Goal: Task Accomplishment & Management: Use online tool/utility

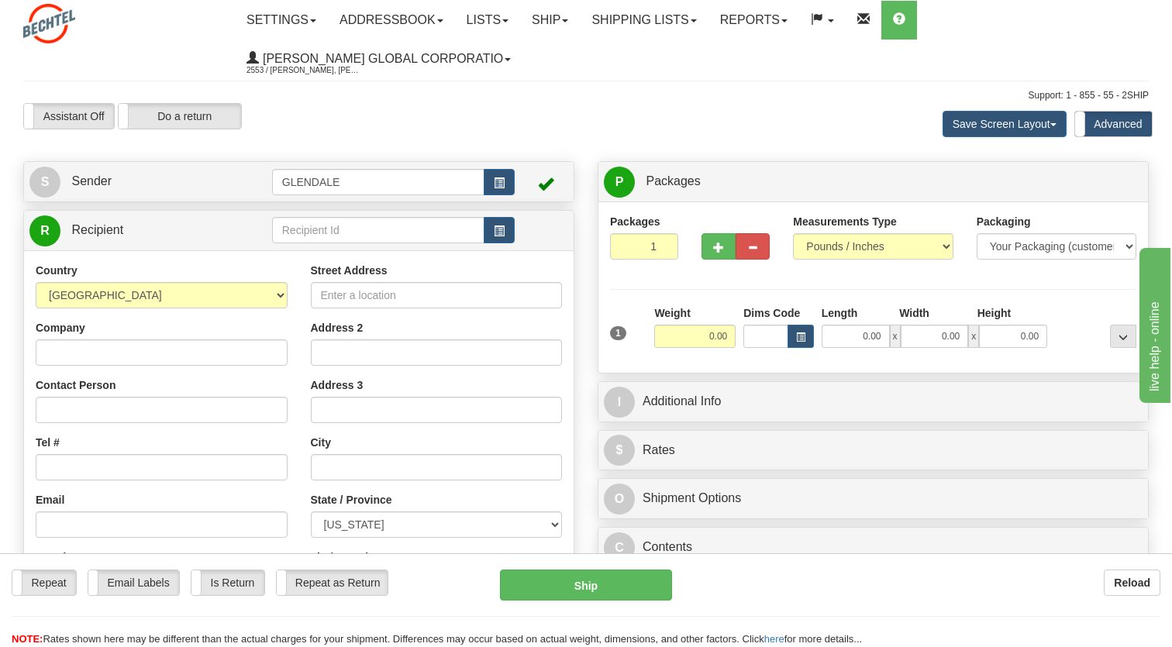
drag, startPoint x: 180, startPoint y: 625, endPoint x: 164, endPoint y: 415, distance: 210.6
click at [180, 625] on div "Repeat Repeat Email Labels Email Labels Edit Is Return Is Return Repeat as Retu…" at bounding box center [586, 609] width 1172 height 78
click at [351, 231] on input "text" at bounding box center [378, 230] width 212 height 26
click at [323, 229] on input "text" at bounding box center [378, 230] width 212 height 26
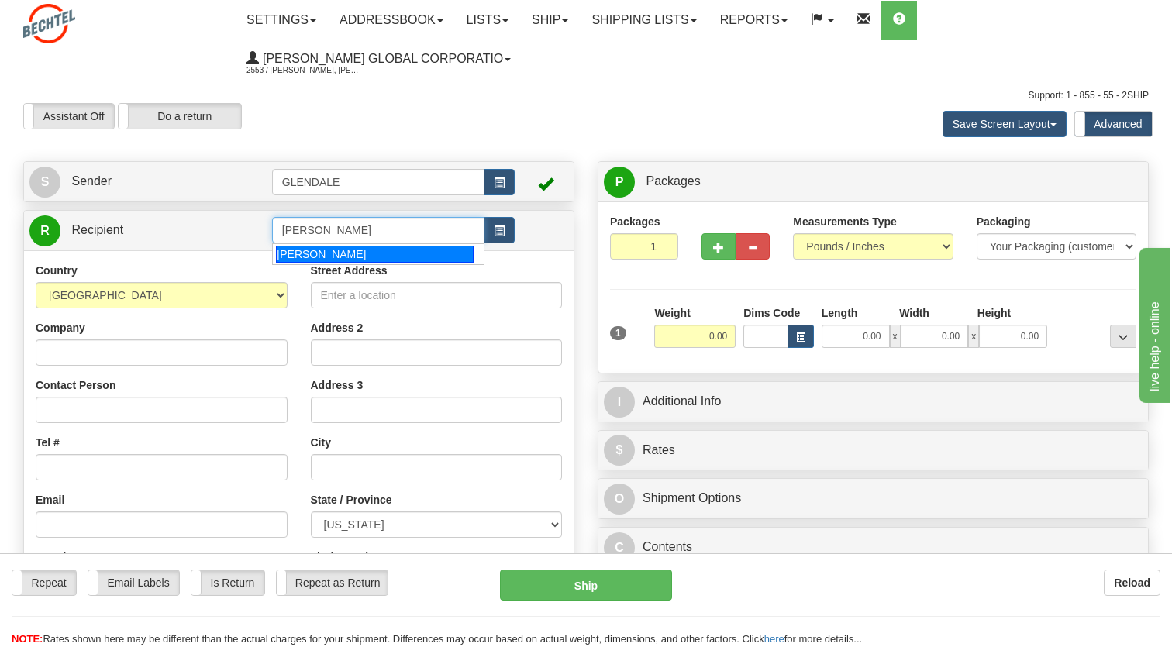
click at [372, 246] on div "ERICK L KADEL" at bounding box center [374, 254] width 197 height 17
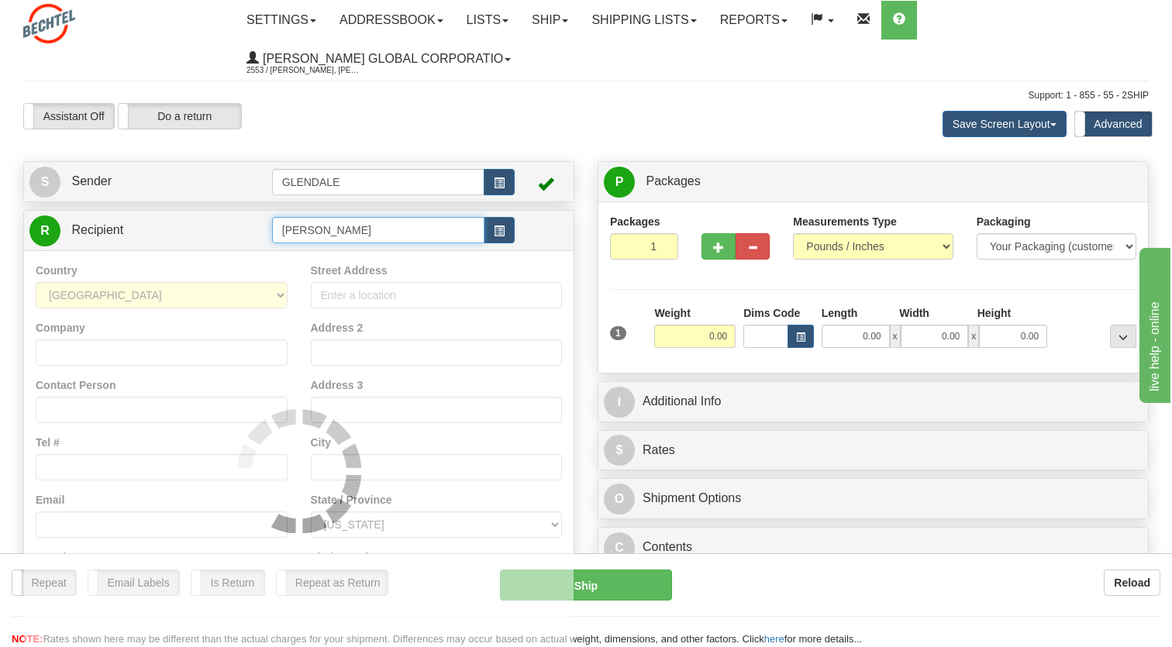
type input "ERICK L KADEL"
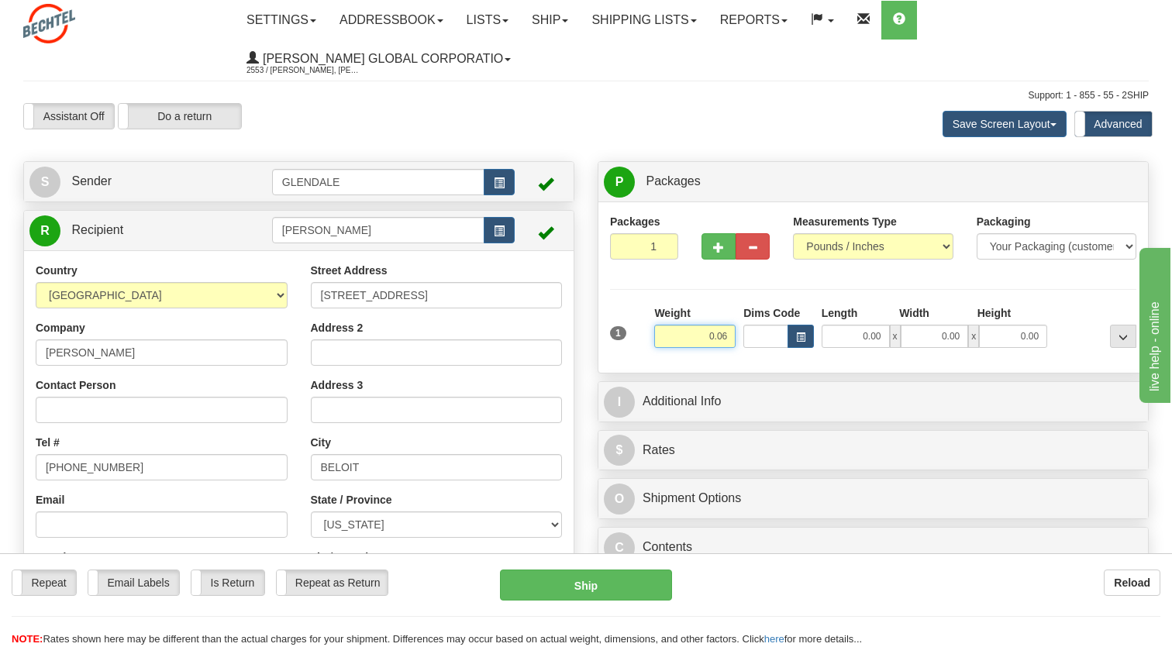
type input "0.06"
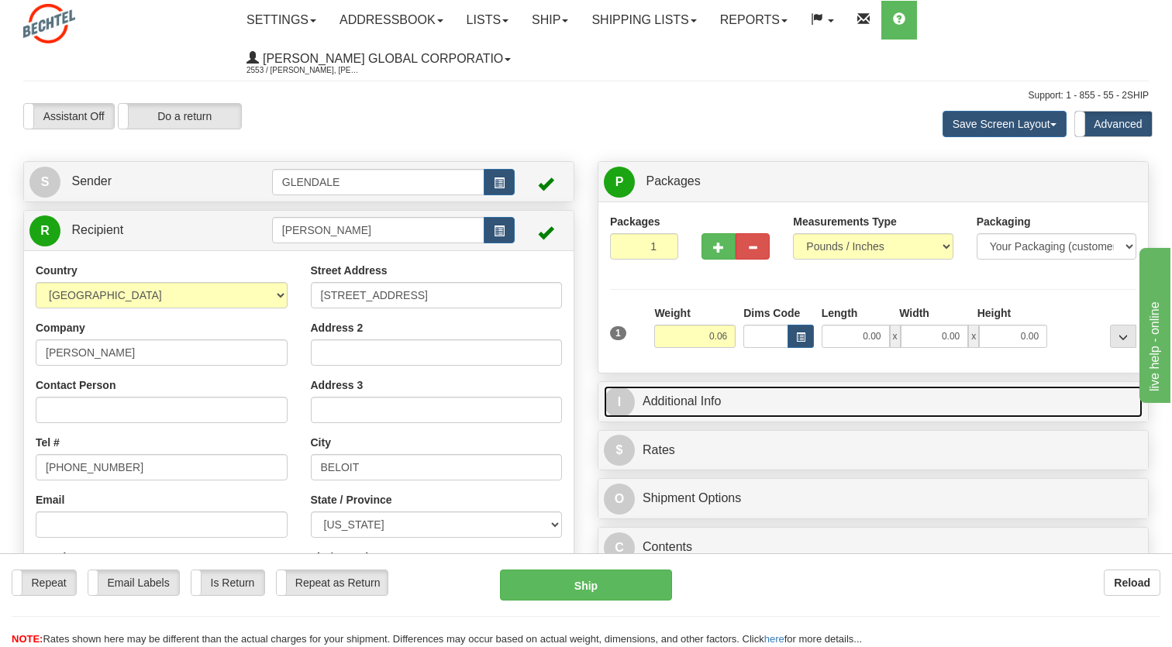
click at [1002, 402] on link "I Additional Info" at bounding box center [873, 402] width 539 height 32
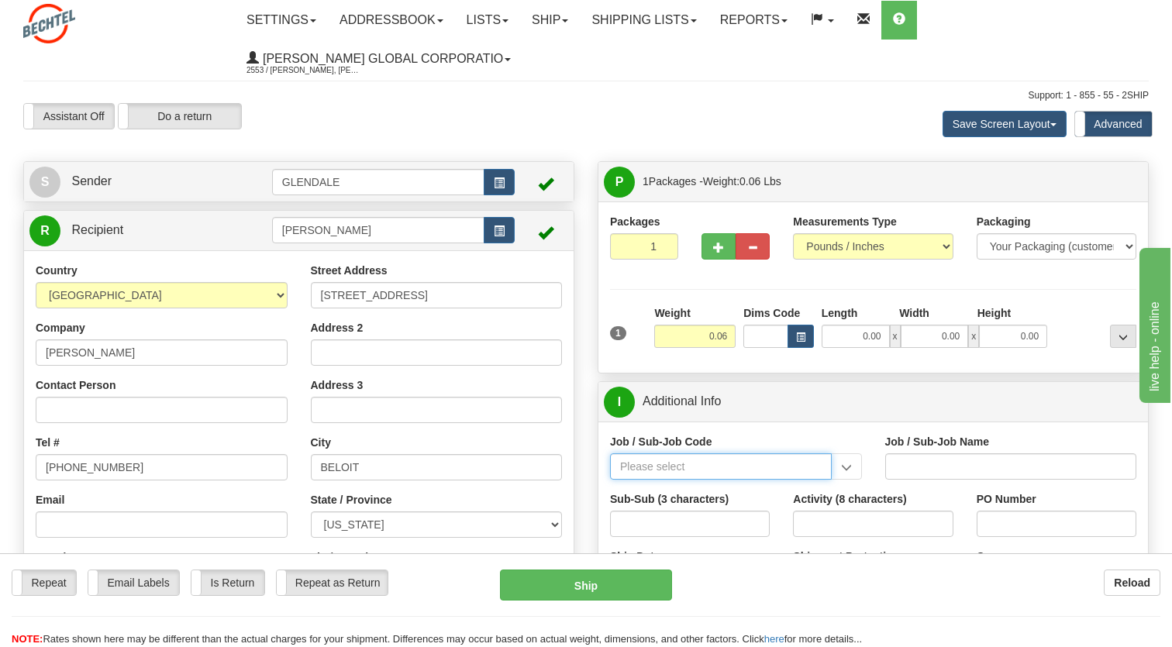
click at [666, 464] on input "Job / Sub-Job Code" at bounding box center [721, 466] width 222 height 26
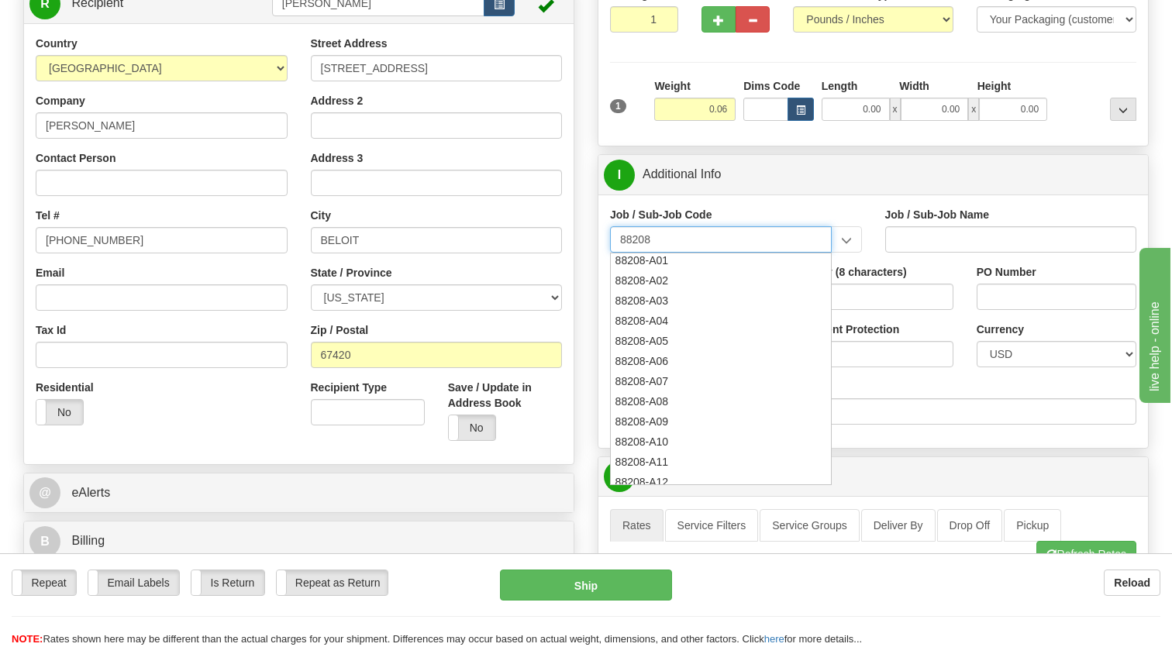
scroll to position [233, 0]
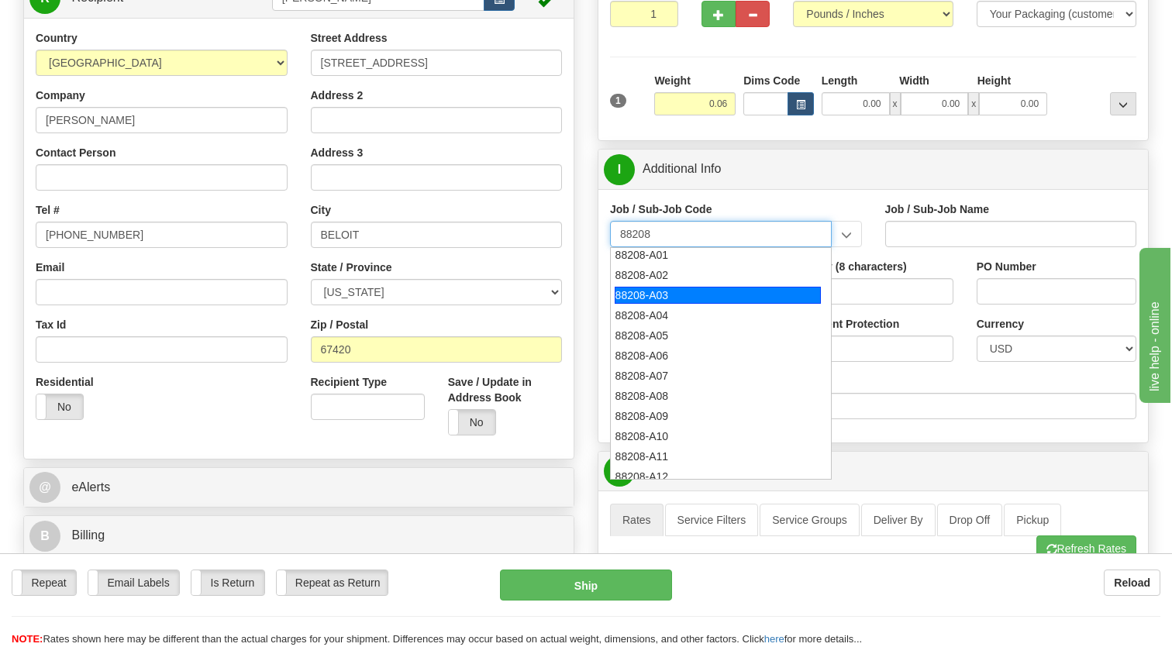
click at [672, 293] on div "88208-A03" at bounding box center [718, 295] width 206 height 17
type input "88208-A03"
type input "BLAZING STAR SOLAR - LAND-LEASE PAYMENTS"
type input "88208-A03"
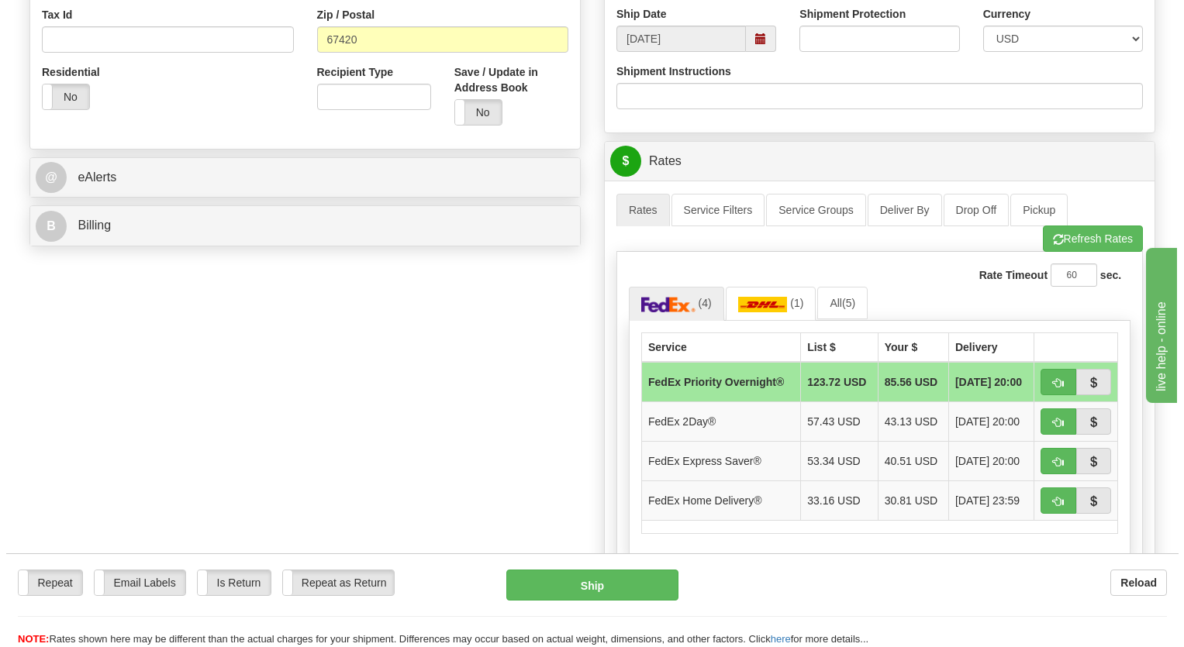
scroll to position [620, 0]
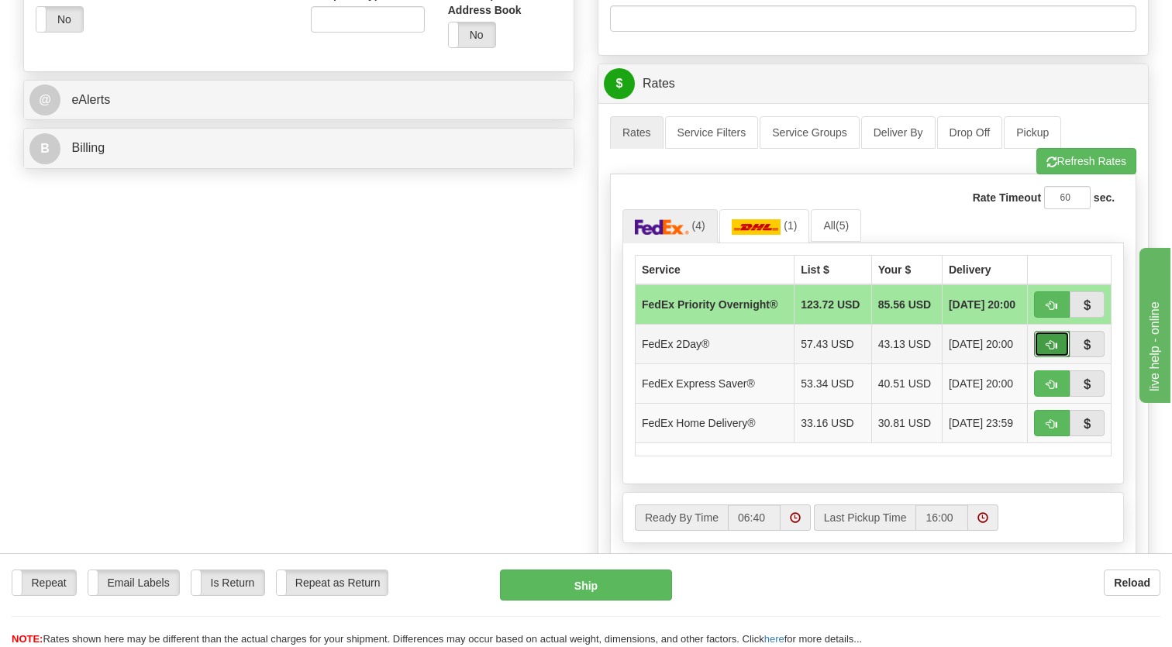
click at [1051, 345] on span "button" at bounding box center [1052, 345] width 11 height 10
type input "03"
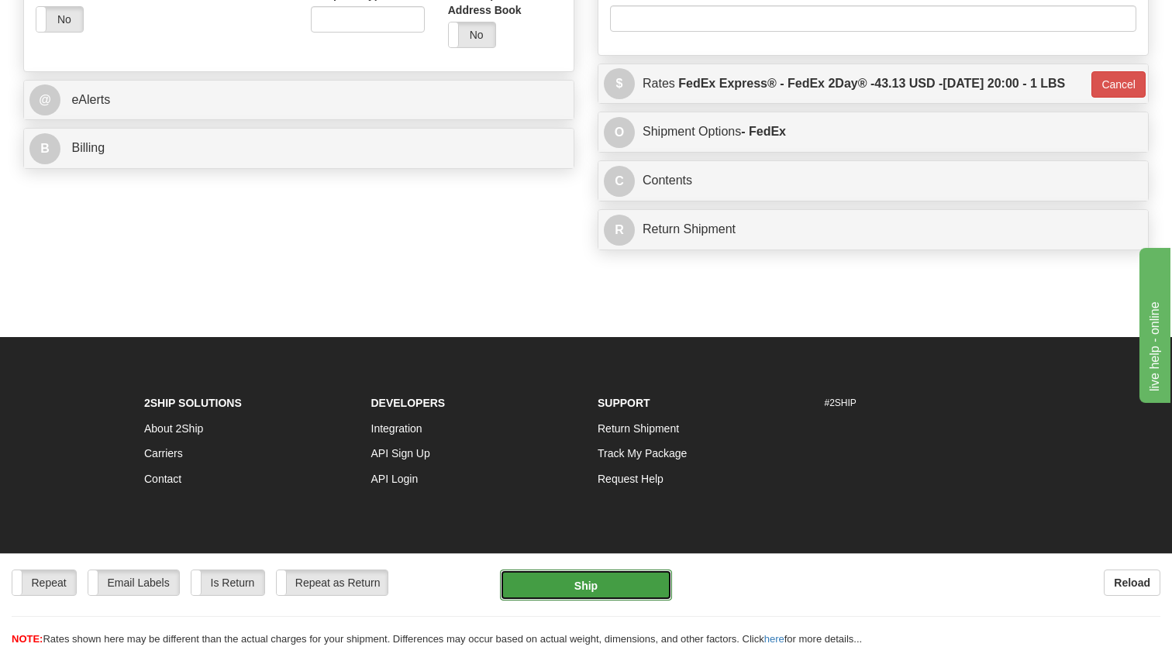
click at [566, 592] on button "Ship" at bounding box center [586, 585] width 172 height 31
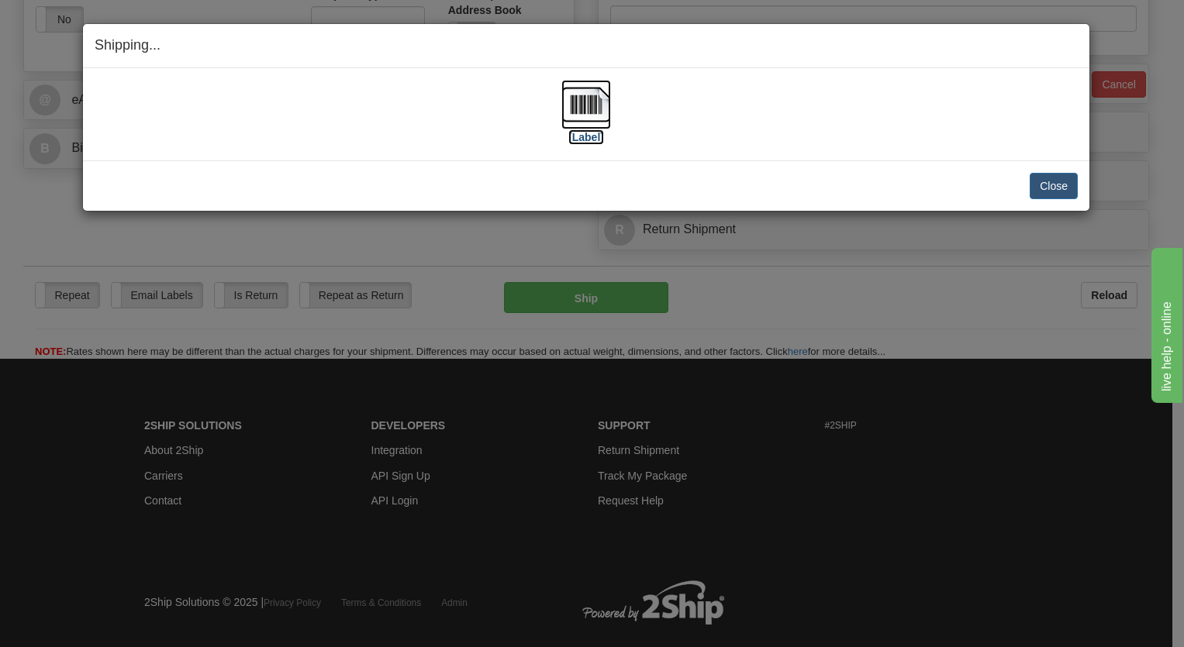
click at [571, 109] on img at bounding box center [586, 105] width 50 height 50
click at [1051, 189] on button "Close" at bounding box center [1053, 186] width 48 height 26
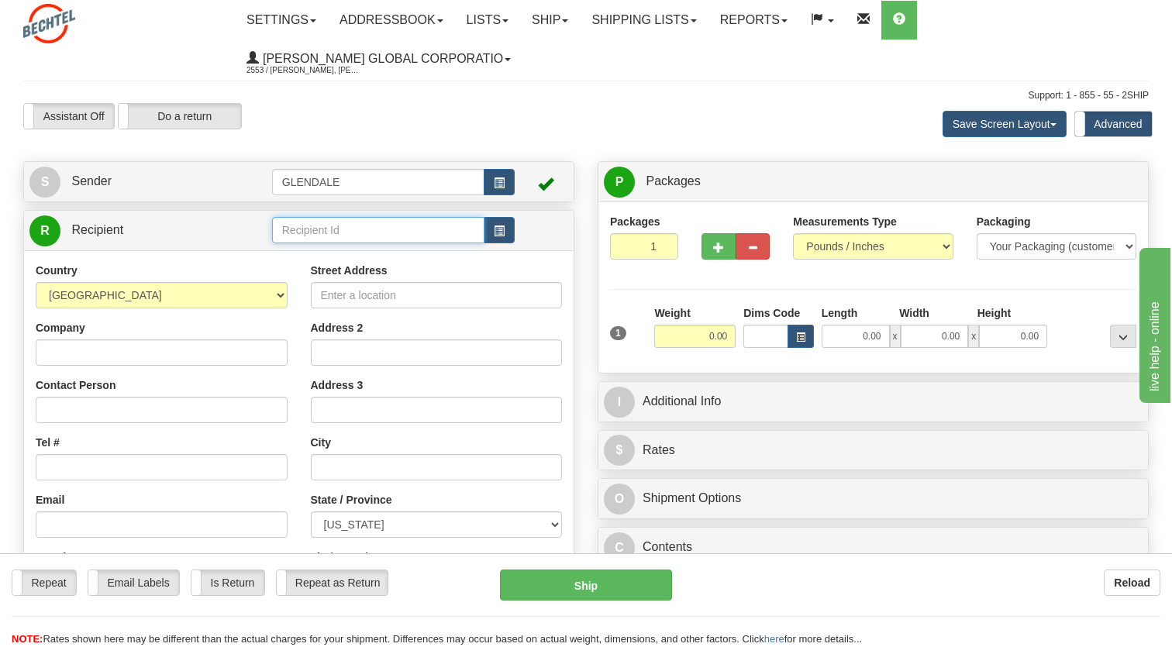
click at [320, 226] on input "text" at bounding box center [378, 230] width 212 height 26
click at [347, 250] on div "[PERSON_NAME]" at bounding box center [374, 254] width 197 height 17
type input "[PERSON_NAME]"
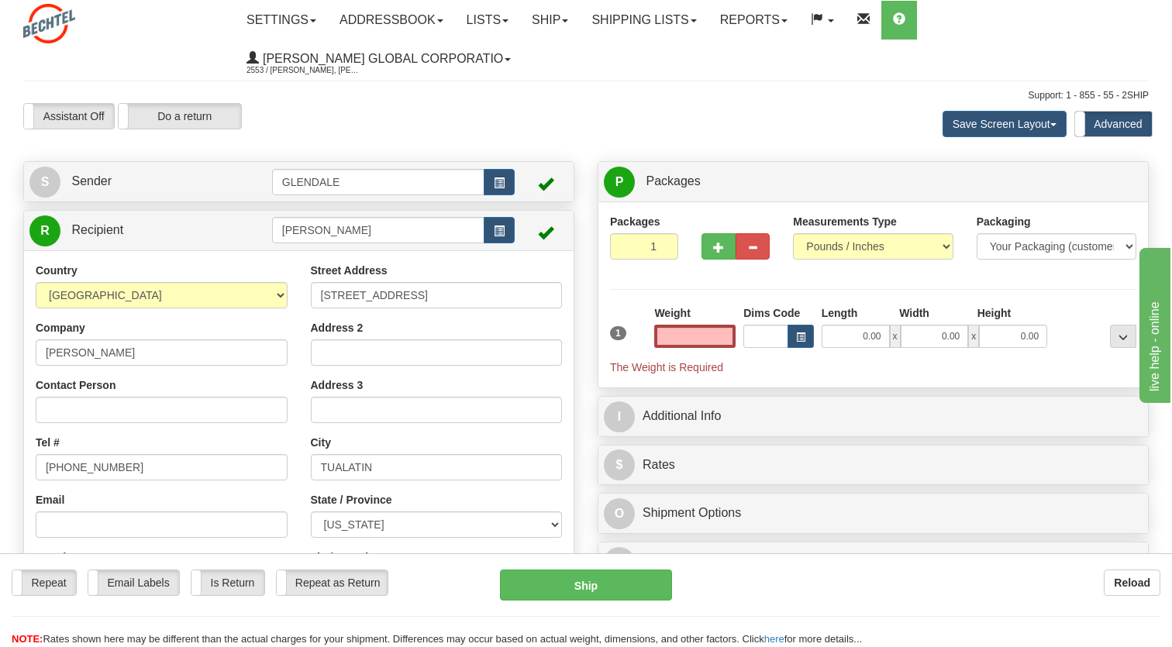
type input "0.00"
click at [677, 336] on input "0.00" at bounding box center [694, 336] width 81 height 23
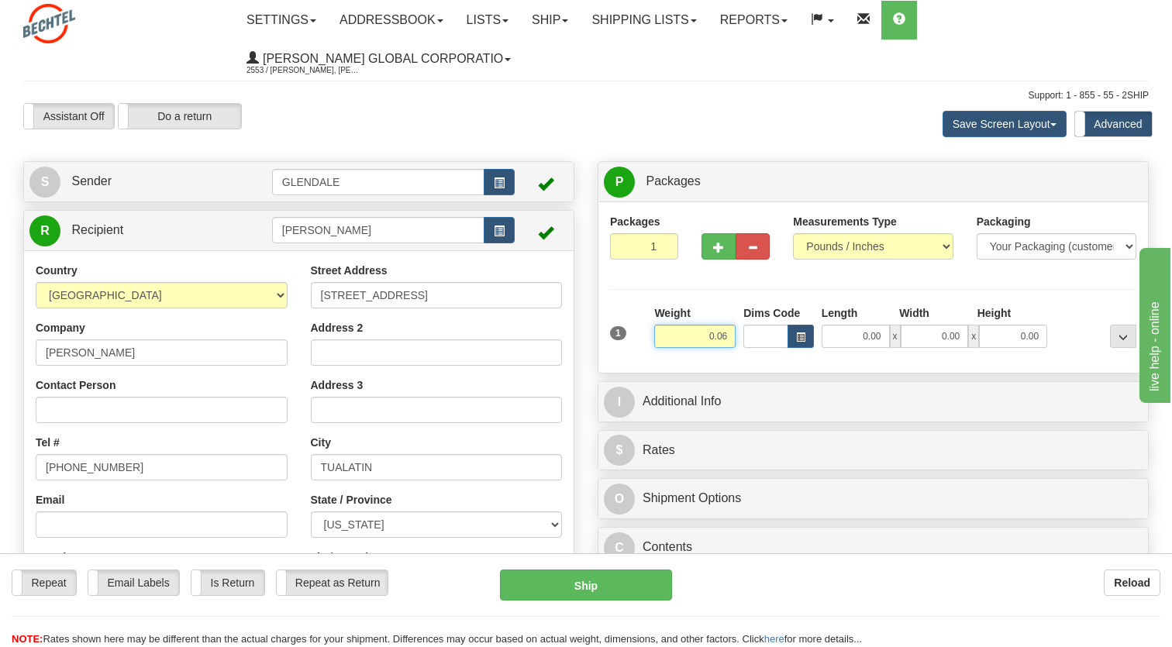
type input "0.06"
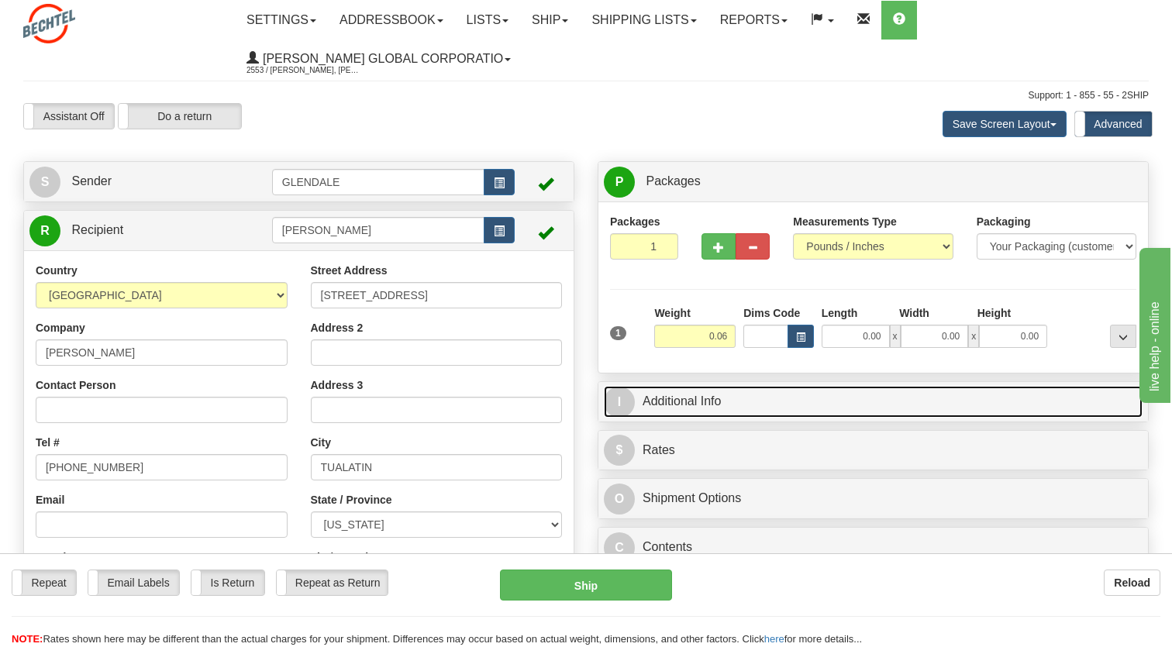
click at [889, 398] on link "I Additional Info" at bounding box center [873, 402] width 539 height 32
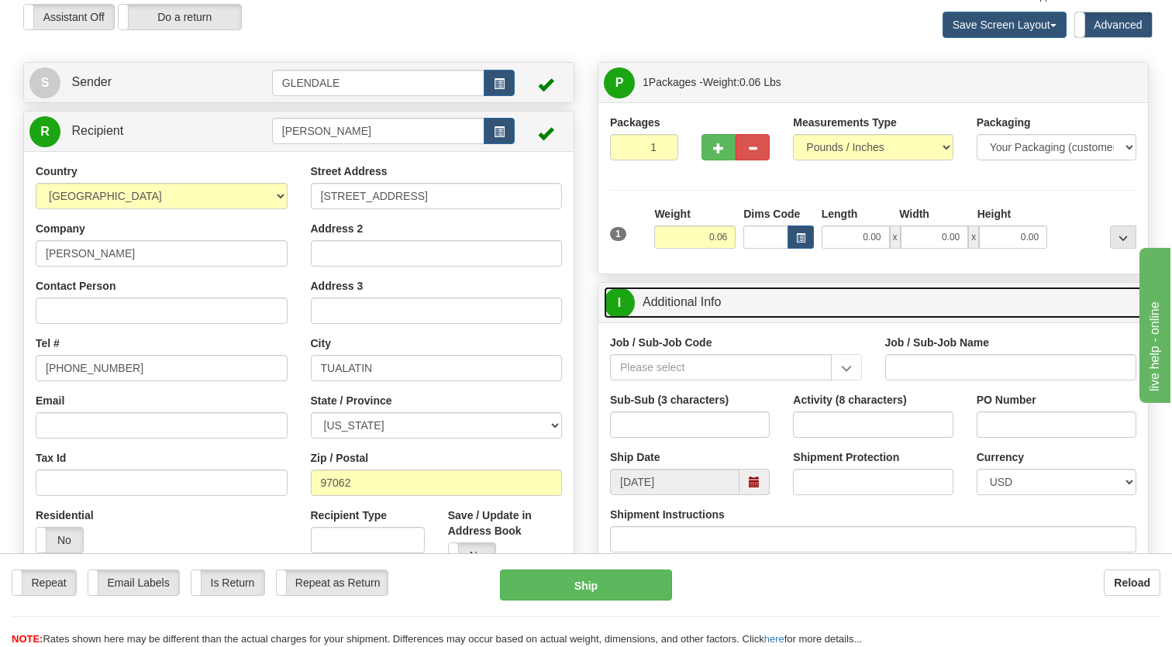
scroll to position [155, 0]
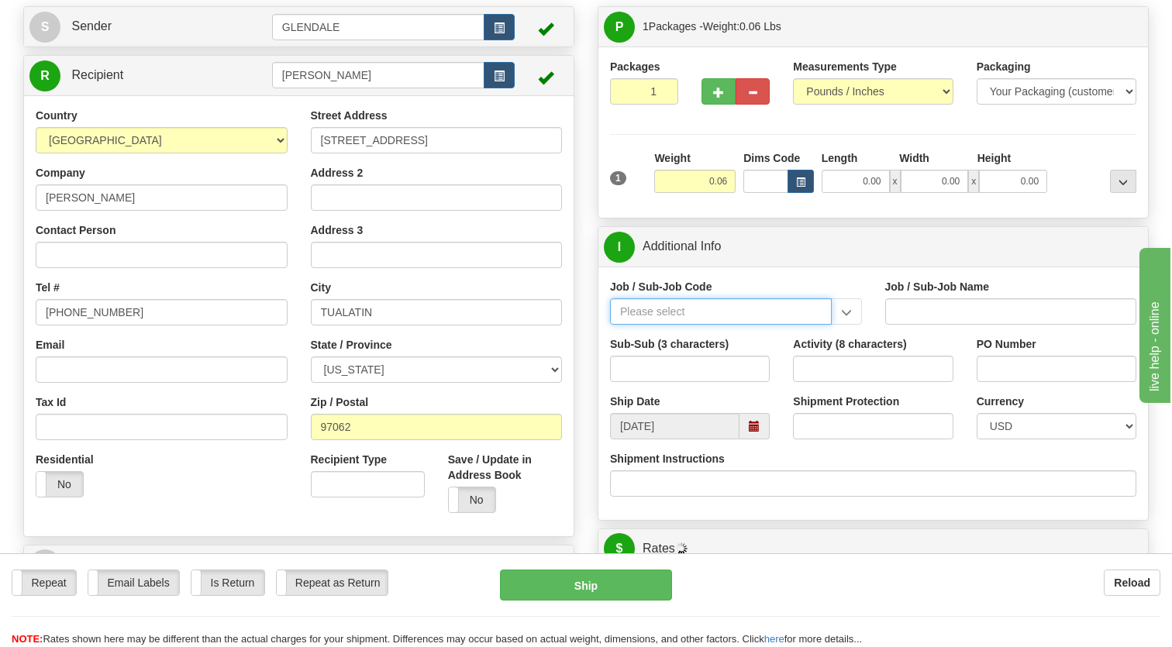
click at [647, 307] on input "Job / Sub-Job Code" at bounding box center [721, 311] width 222 height 26
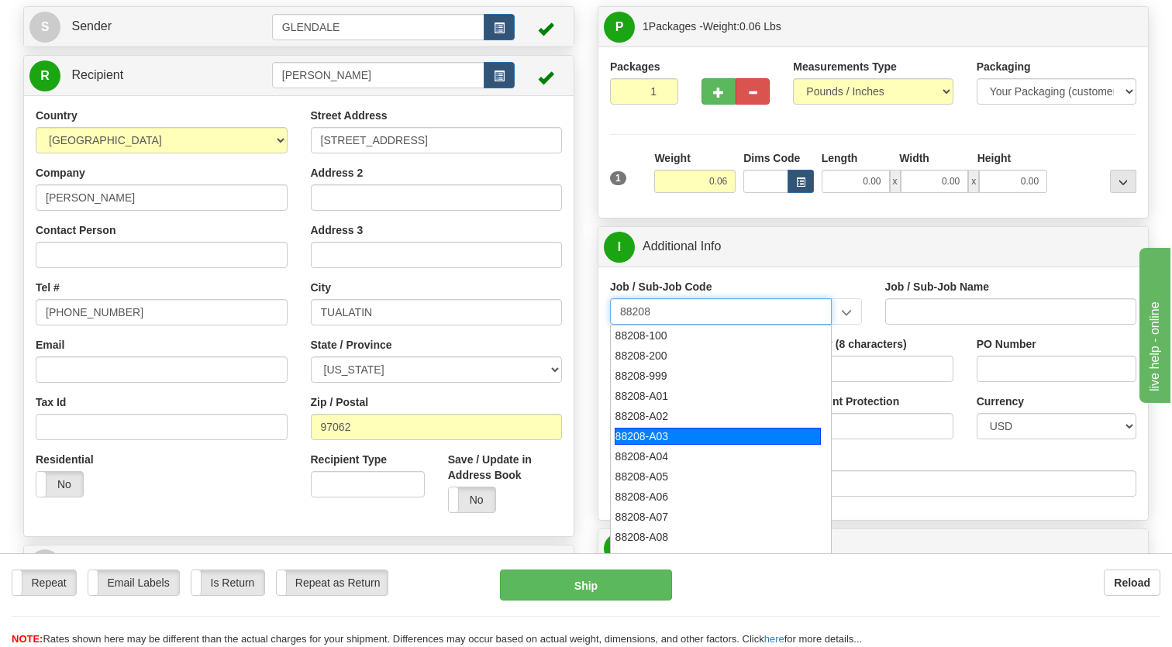
click at [654, 430] on div "88208-A03" at bounding box center [718, 436] width 206 height 17
type input "88208-A03"
type input "BLAZING STAR SOLAR - LAND-LEASE PAYMENTS"
type input "88208-A03"
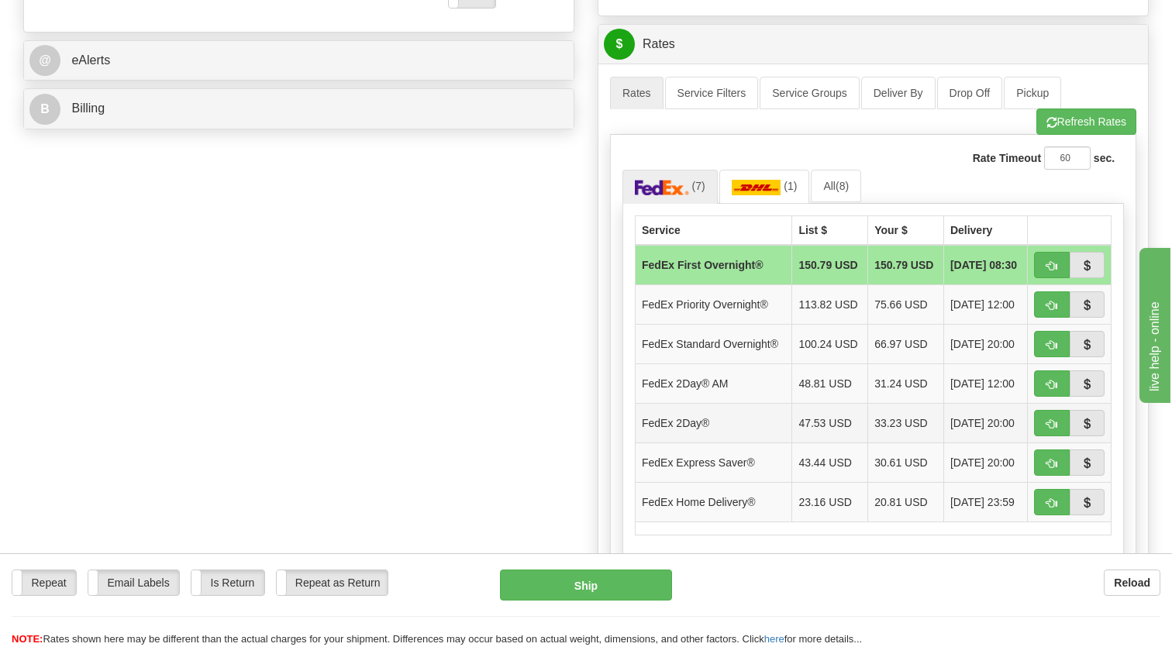
scroll to position [698, 0]
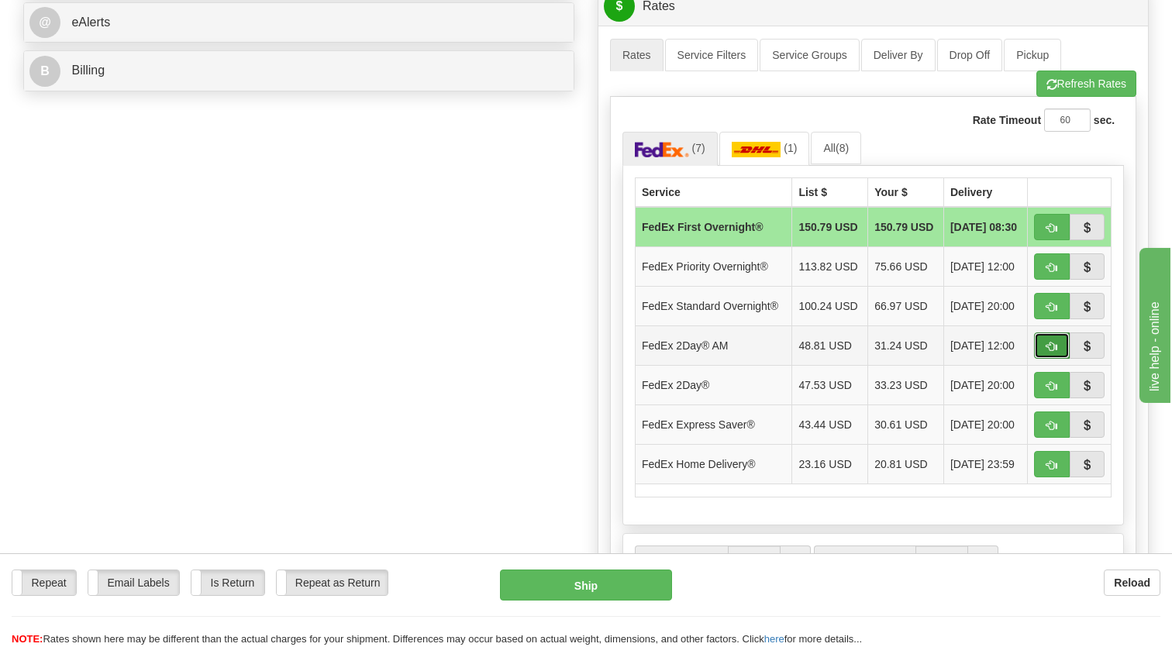
click at [1047, 352] on span "button" at bounding box center [1052, 347] width 11 height 10
type input "49"
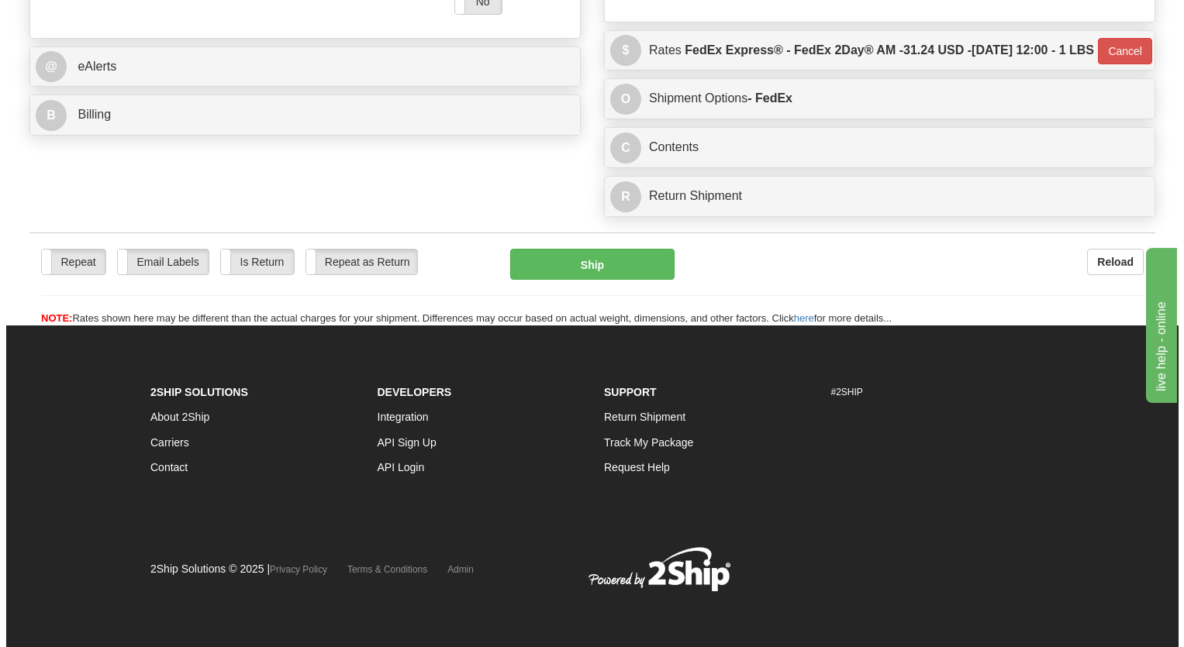
scroll to position [684, 0]
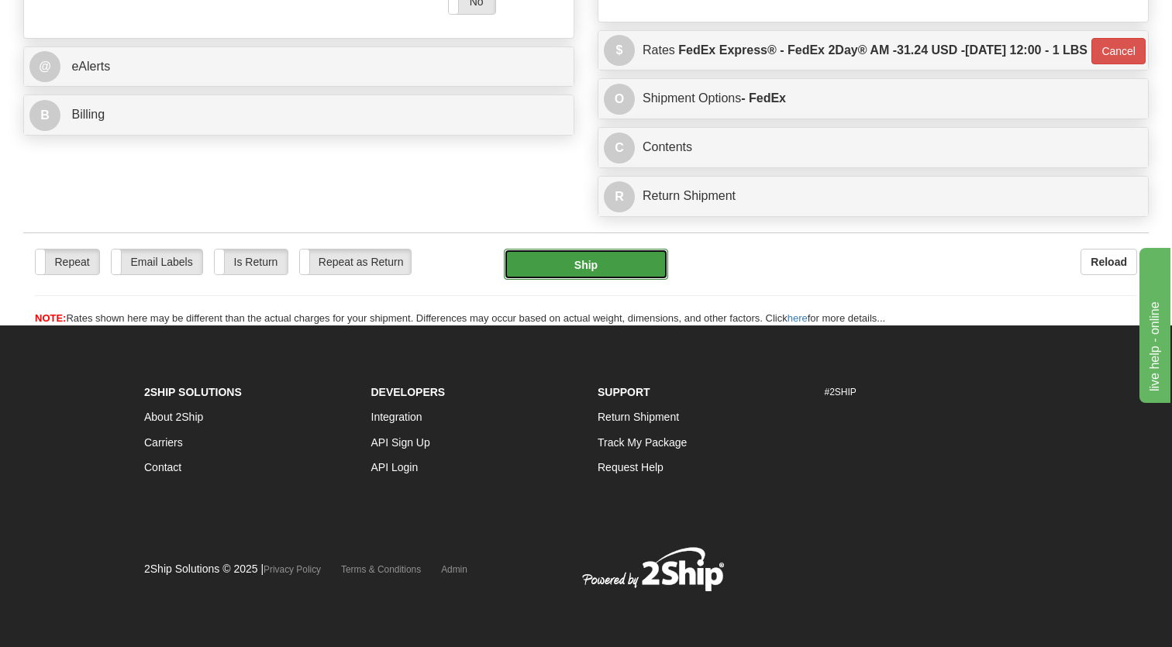
click at [560, 261] on button "Ship" at bounding box center [586, 264] width 164 height 31
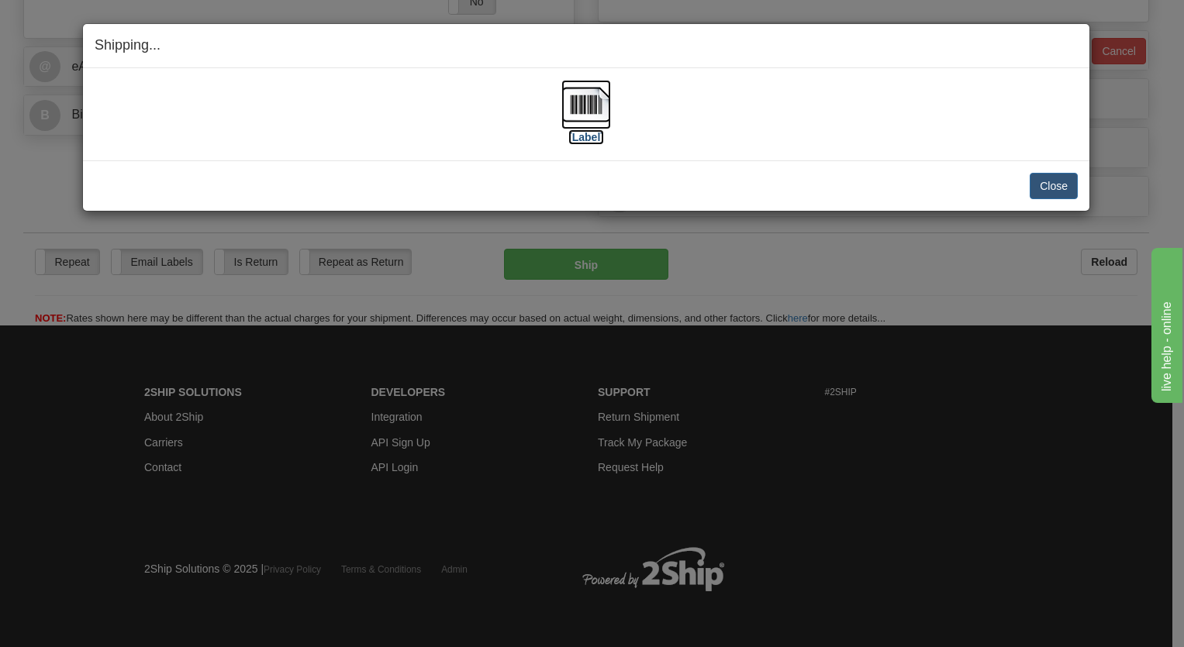
click at [587, 106] on img at bounding box center [586, 105] width 50 height 50
click at [1057, 188] on button "Close" at bounding box center [1053, 186] width 48 height 26
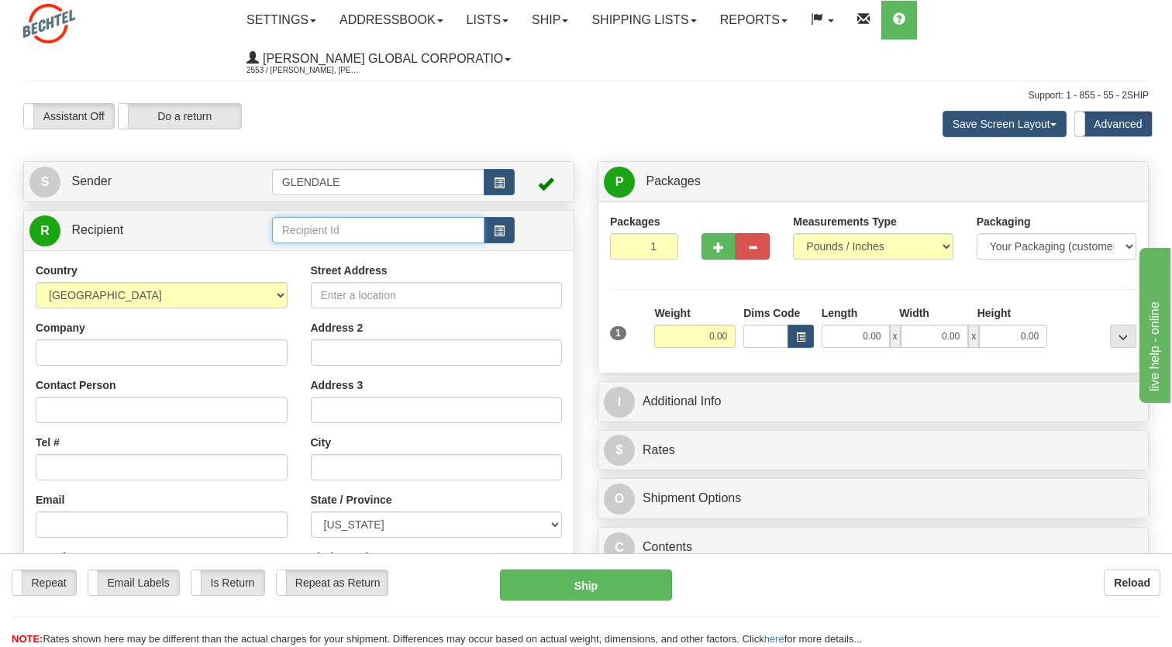
click at [328, 224] on input "text" at bounding box center [378, 230] width 212 height 26
click at [330, 248] on div "[PERSON_NAME]" at bounding box center [374, 254] width 197 height 17
type input "[PERSON_NAME]"
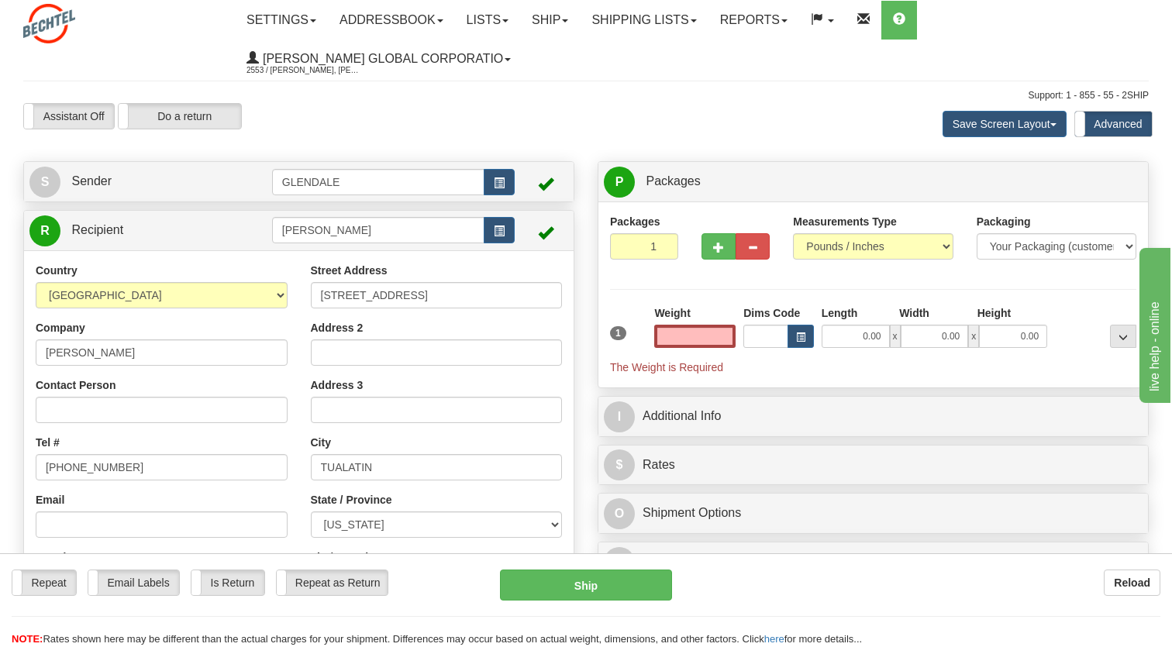
type input "0.00"
drag, startPoint x: 377, startPoint y: 237, endPoint x: 388, endPoint y: 229, distance: 13.8
click at [377, 237] on input "[PERSON_NAME]" at bounding box center [378, 230] width 212 height 26
drag, startPoint x: 386, startPoint y: 232, endPoint x: 153, endPoint y: 253, distance: 233.5
click at [155, 253] on div "R Recipient [PERSON_NAME]" at bounding box center [298, 451] width 551 height 482
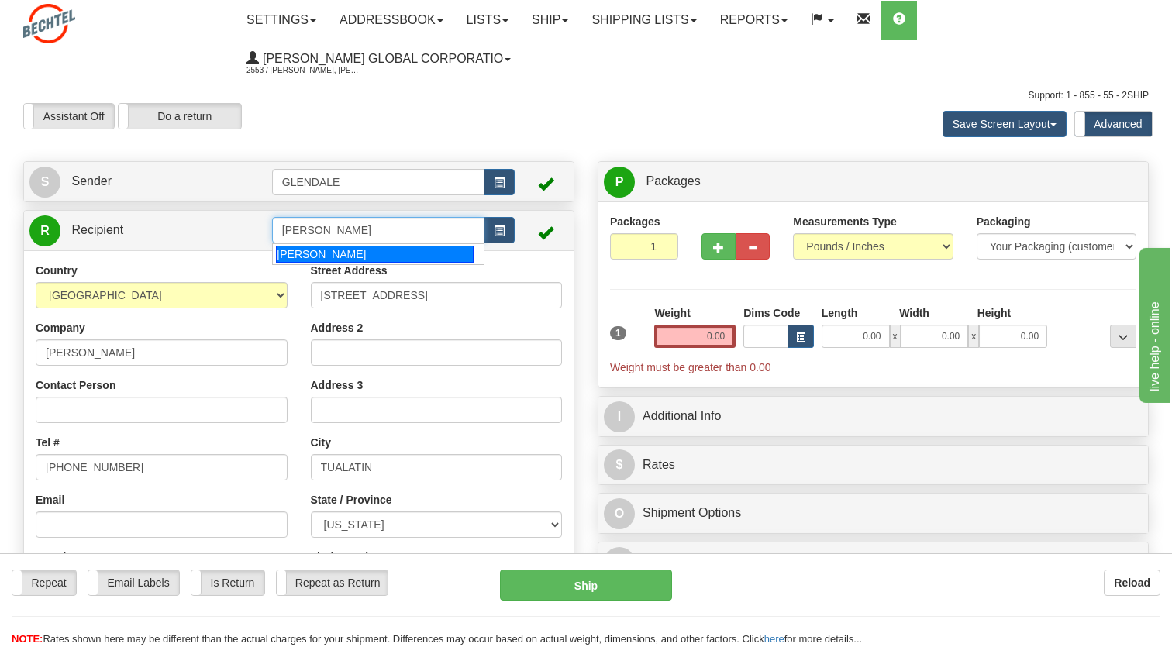
click at [302, 247] on div "[PERSON_NAME]" at bounding box center [374, 254] width 197 height 17
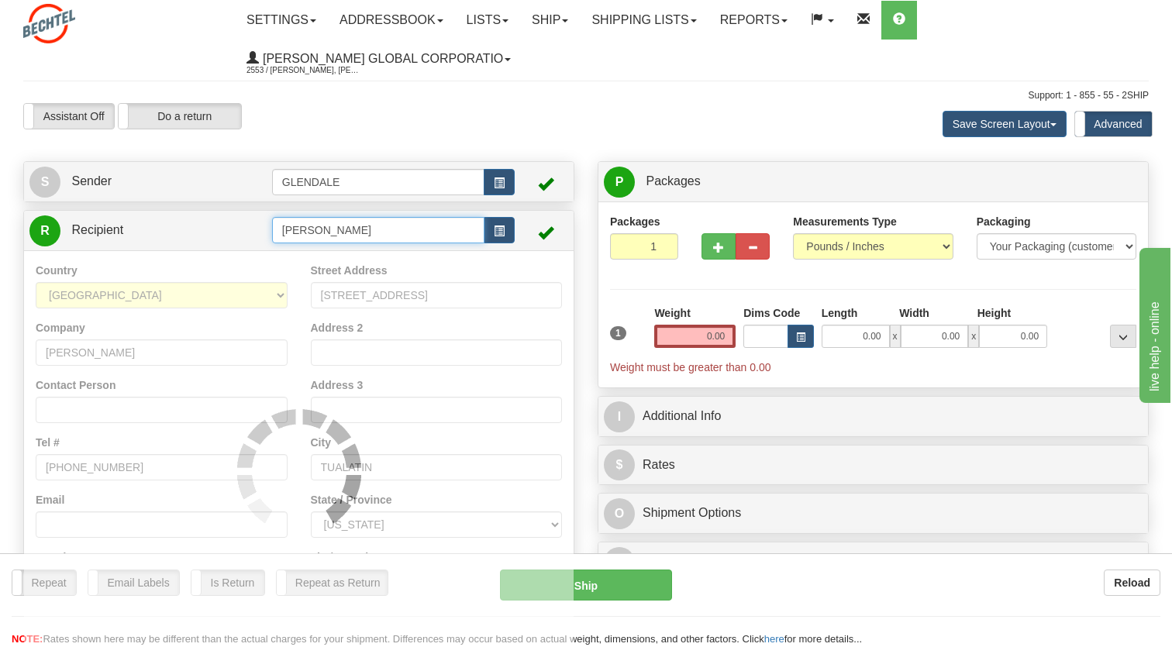
type input "[PERSON_NAME]"
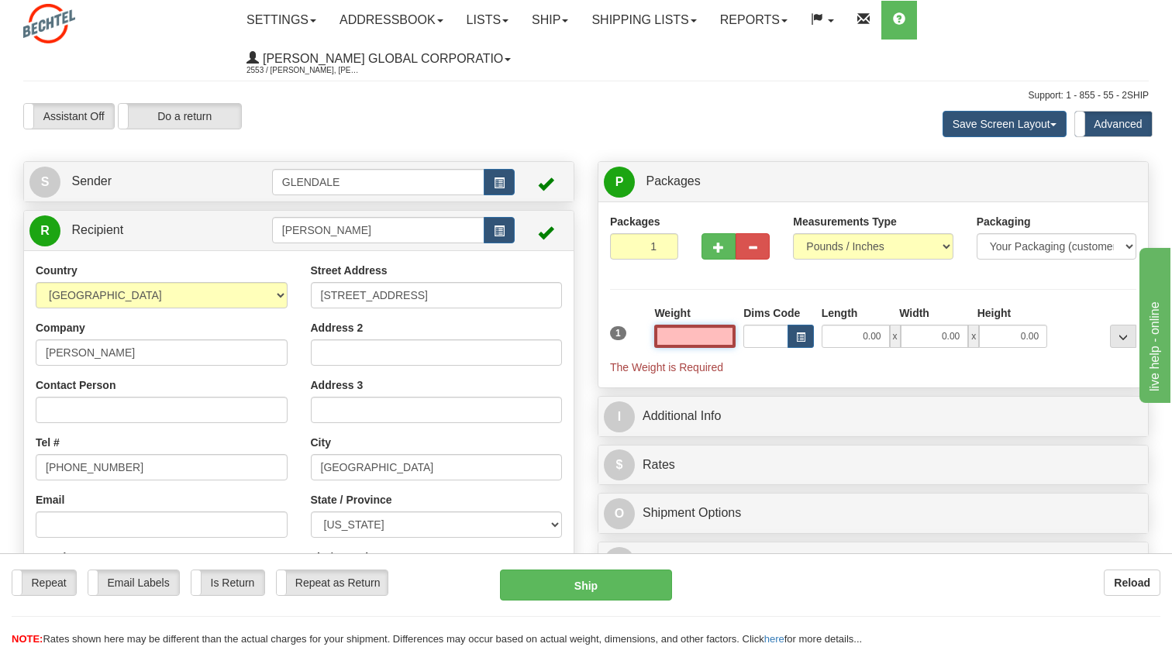
click at [690, 341] on input "text" at bounding box center [694, 336] width 81 height 23
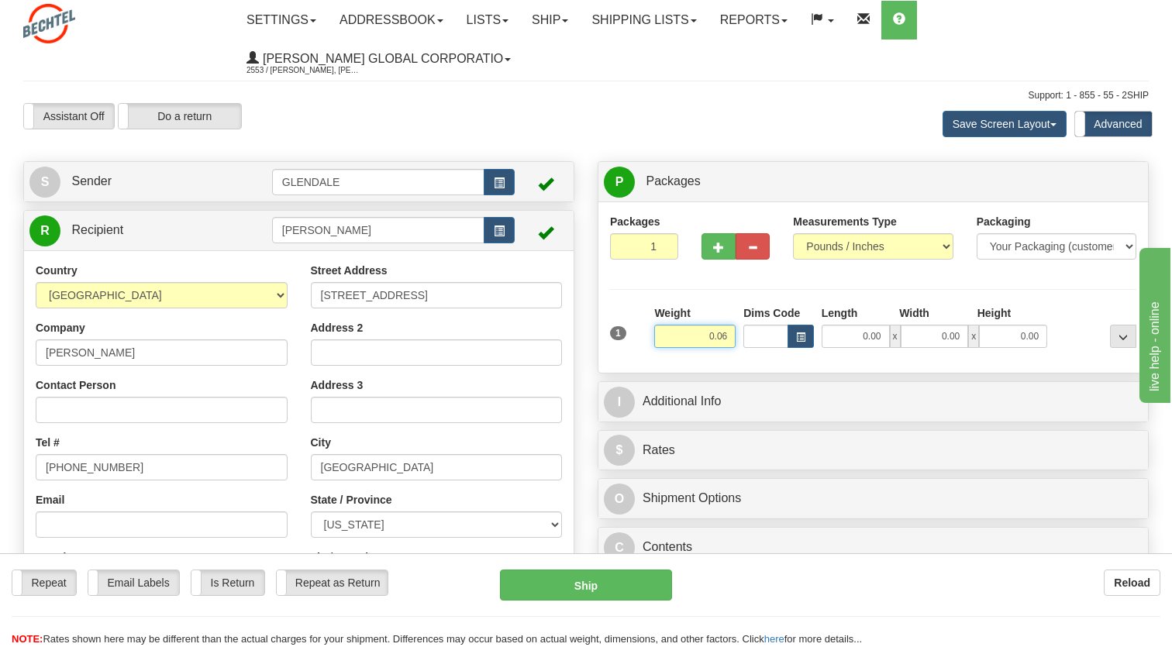
type input "0.06"
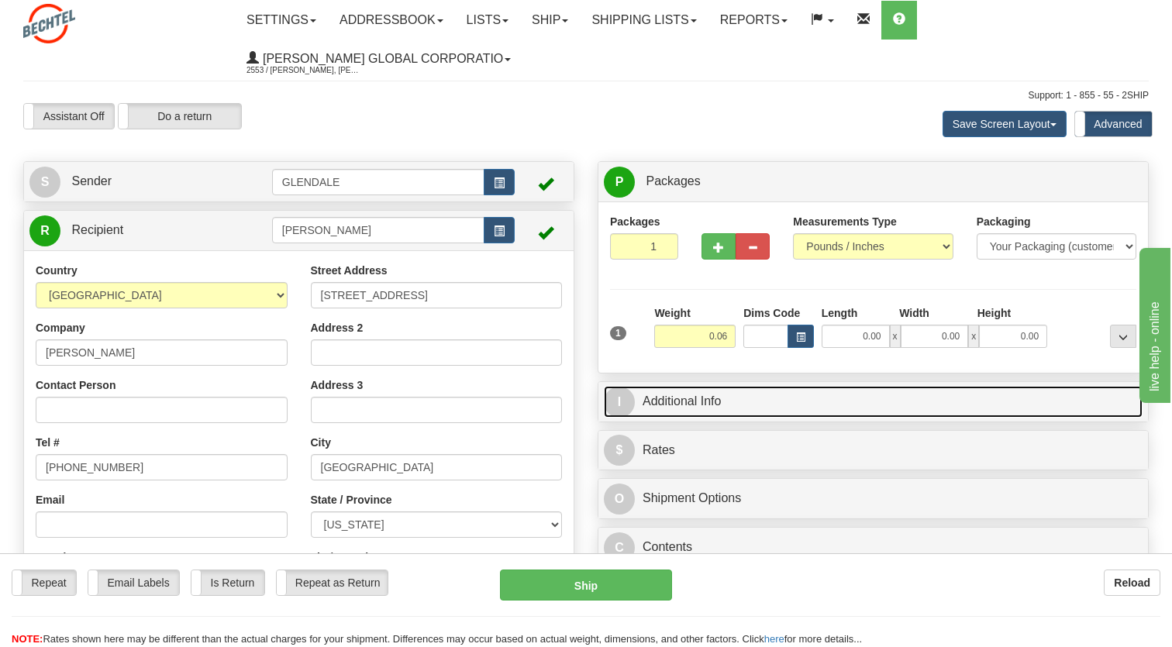
click at [817, 404] on link "I Additional Info" at bounding box center [873, 402] width 539 height 32
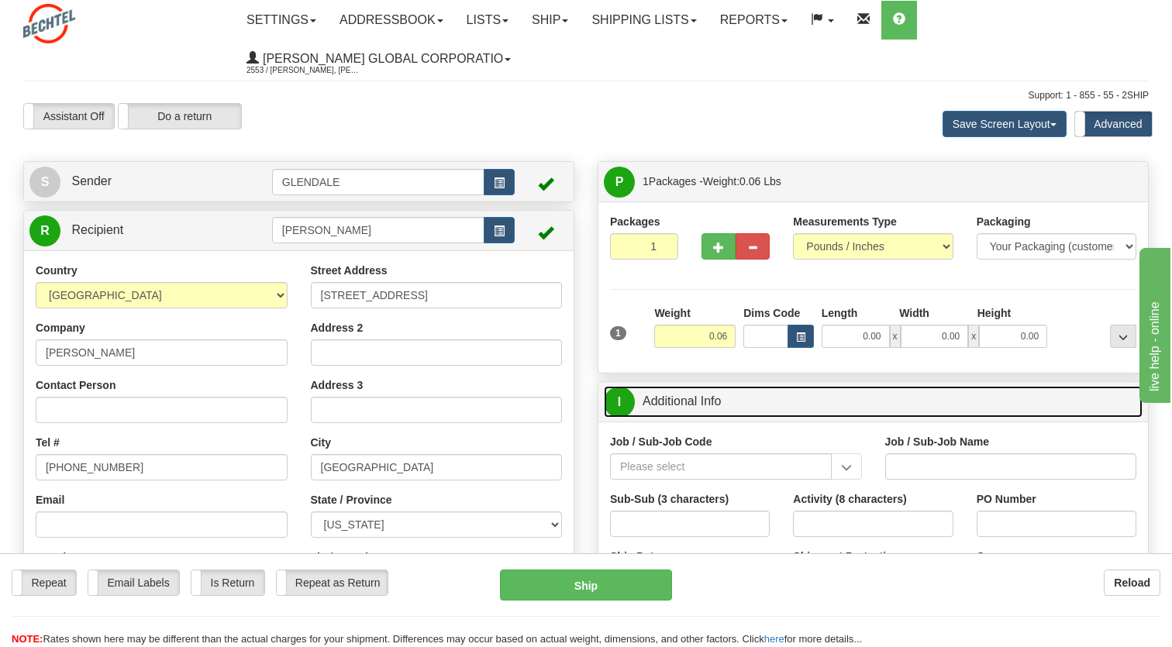
scroll to position [78, 0]
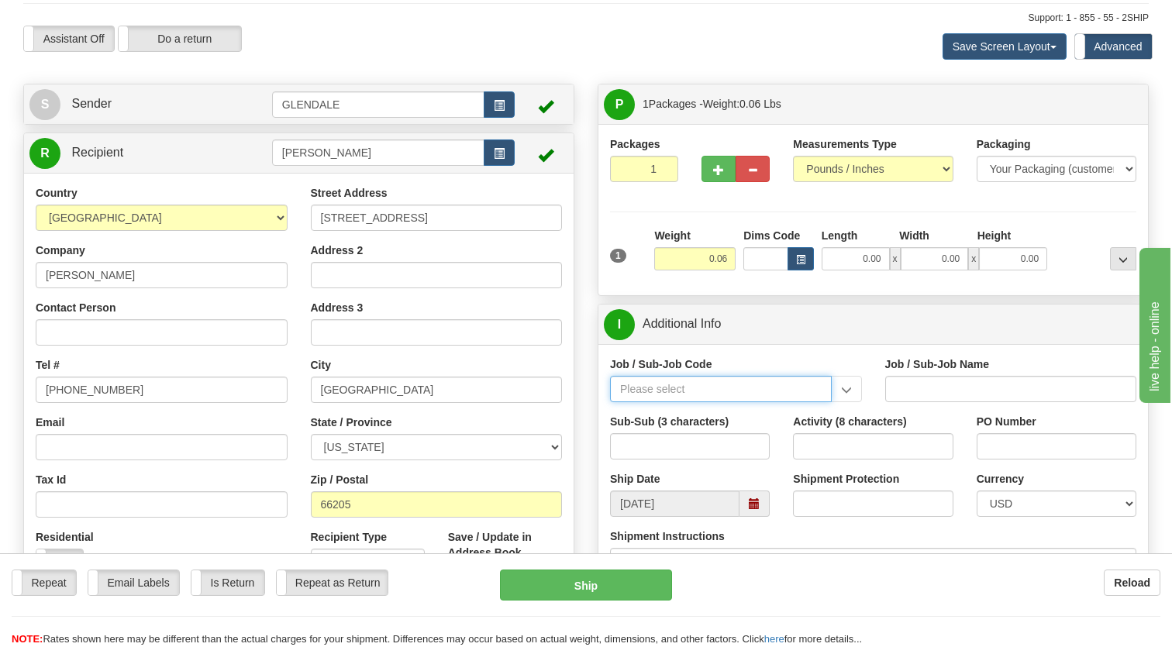
click at [712, 391] on input "Job / Sub-Job Code" at bounding box center [721, 389] width 222 height 26
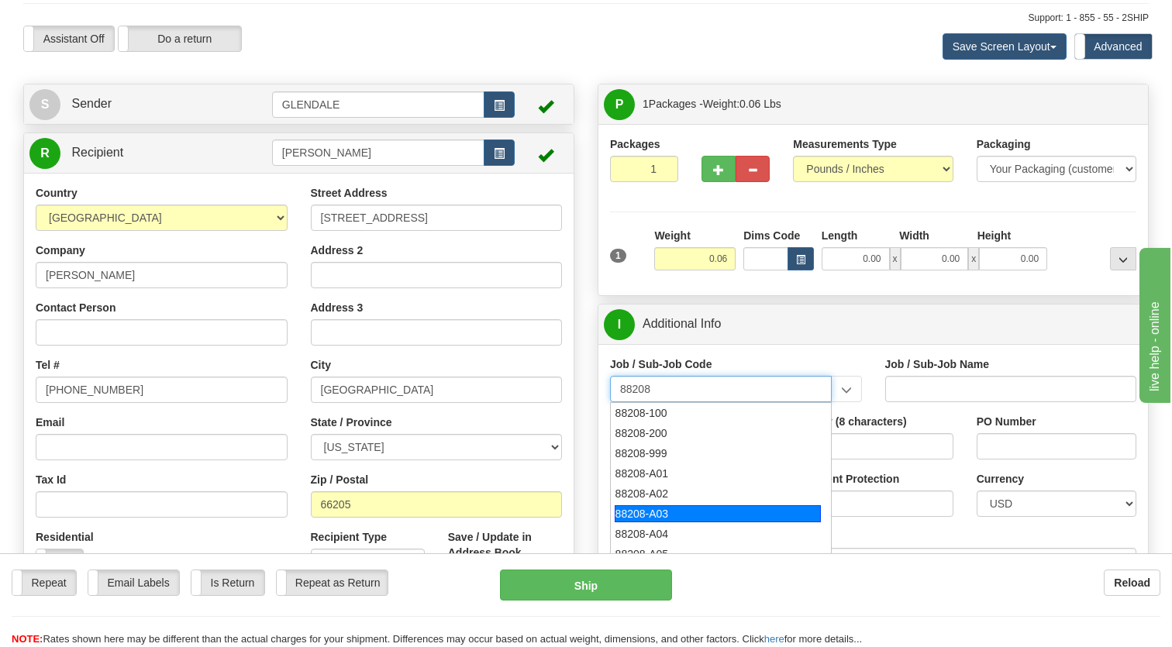
click at [630, 508] on div "88208-A03" at bounding box center [718, 513] width 206 height 17
type input "88208-A03"
type input "BLAZING STAR SOLAR - LAND-LEASE PAYMENTS"
type input "88208-A03"
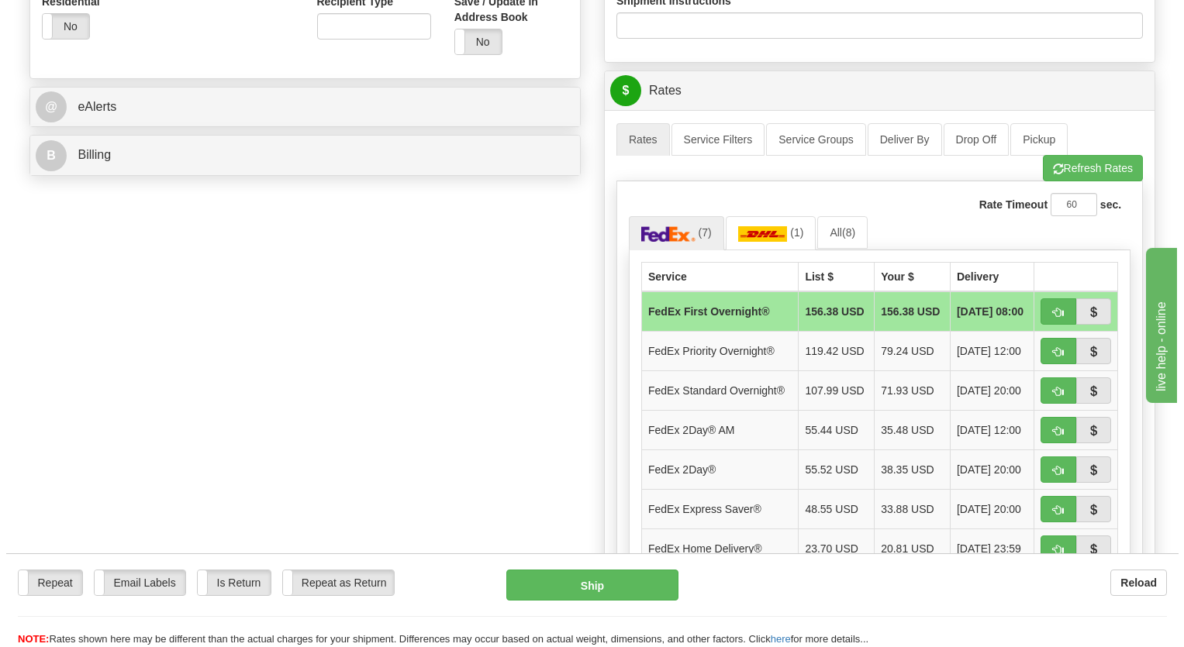
scroll to position [620, 0]
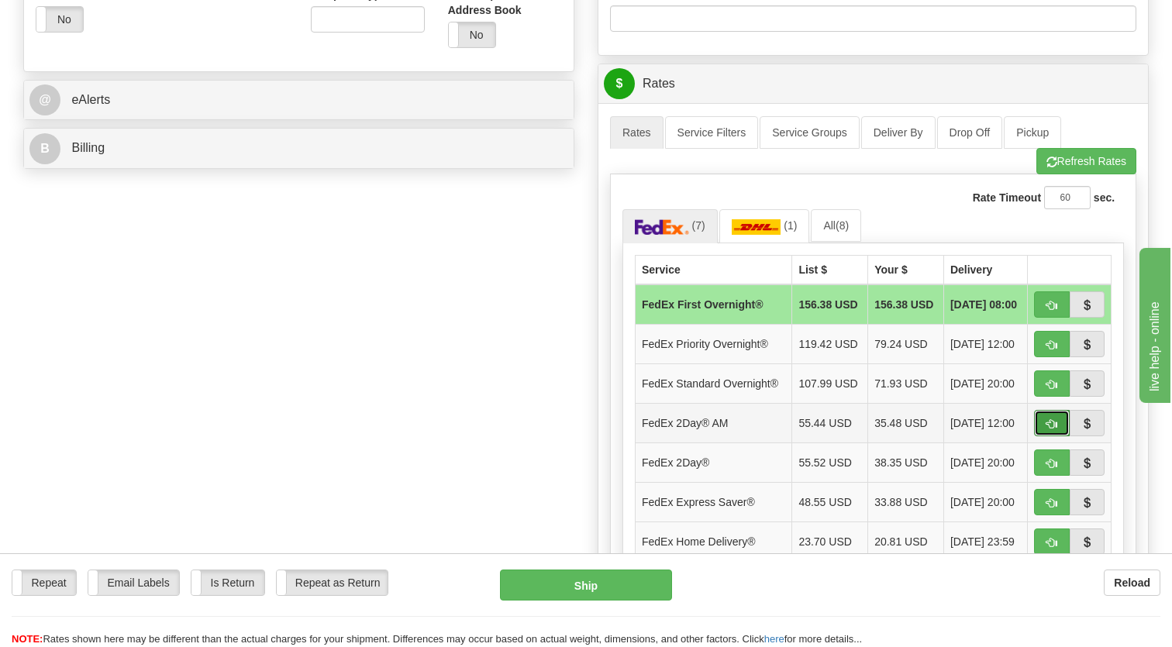
click at [1054, 429] on span "button" at bounding box center [1052, 424] width 11 height 10
type input "49"
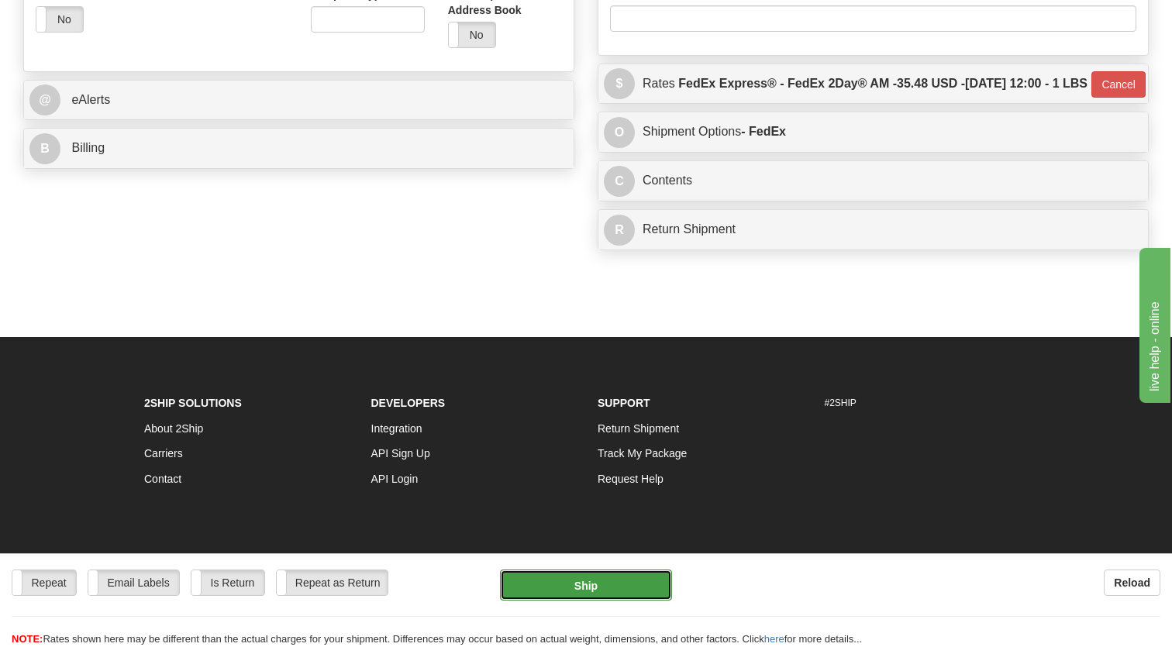
click at [563, 586] on button "Ship" at bounding box center [586, 585] width 172 height 31
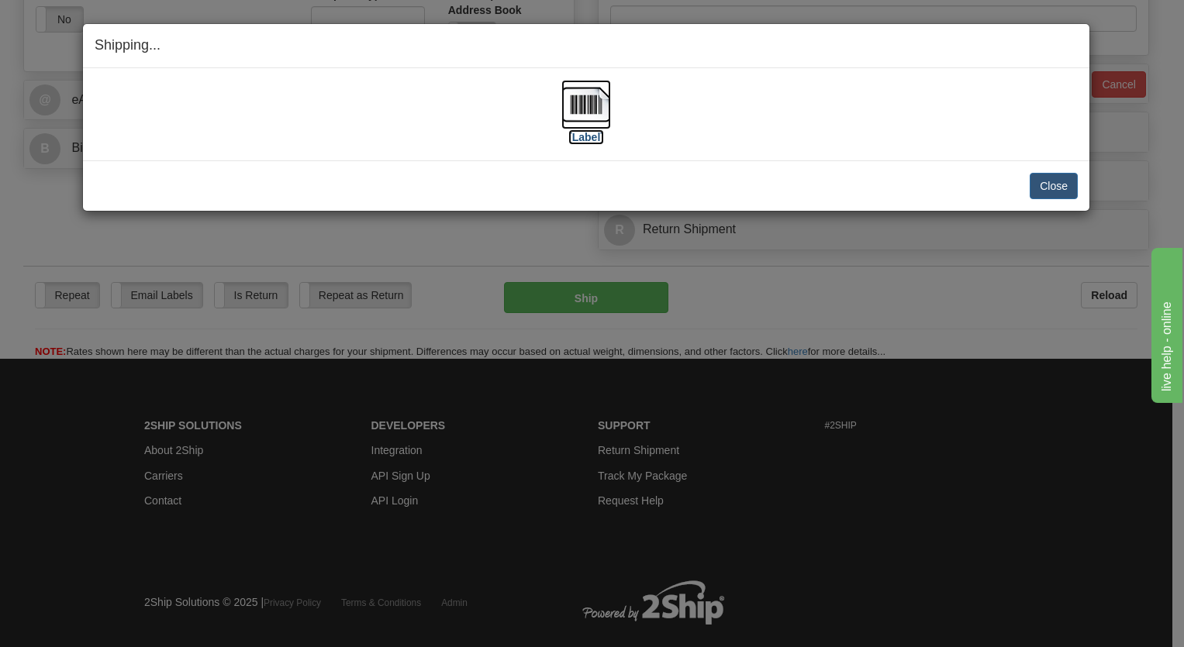
click at [594, 96] on img at bounding box center [586, 105] width 50 height 50
click at [1040, 185] on button "Close" at bounding box center [1053, 186] width 48 height 26
